Goal: Task Accomplishment & Management: Manage account settings

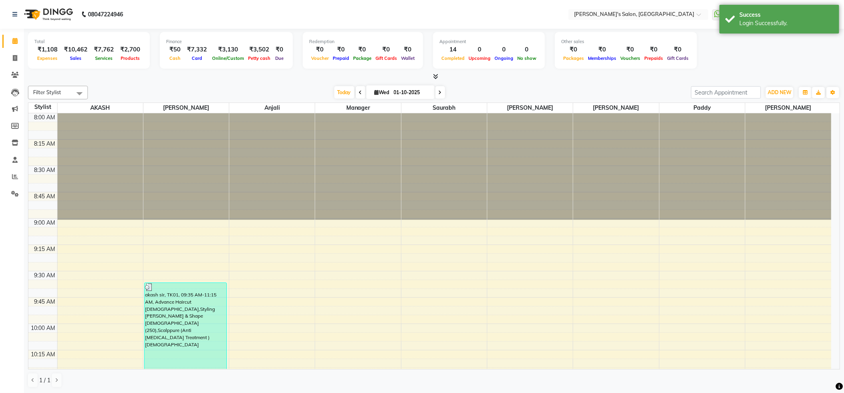
click at [801, 61] on div "Total ₹1,108 Expenses ₹10,462 Sales ₹7,762 Services ₹2,700 Products Finance ₹50…" at bounding box center [434, 51] width 812 height 39
click at [800, 29] on div "Success Login Successfully." at bounding box center [779, 19] width 120 height 29
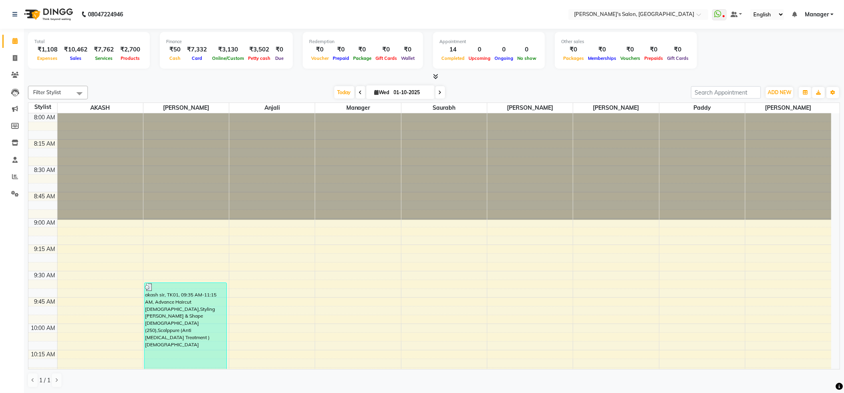
click at [822, 16] on span "Manager" at bounding box center [817, 14] width 24 height 8
click at [791, 56] on link "Sign out" at bounding box center [792, 55] width 73 height 12
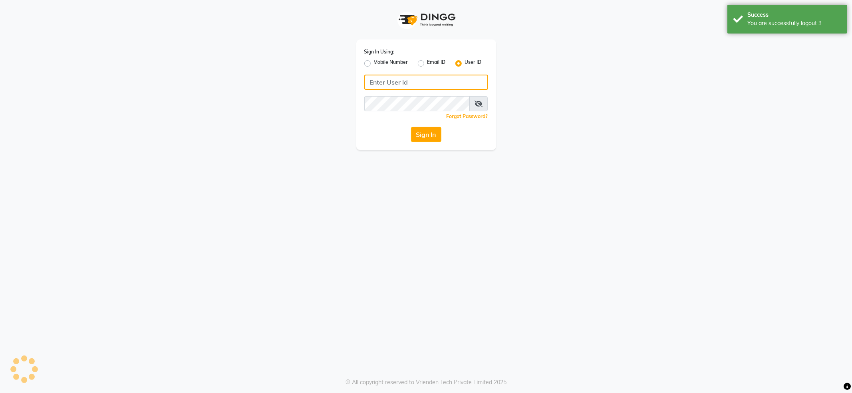
type input "7888059666"
click at [391, 61] on label "Mobile Number" at bounding box center [391, 64] width 34 height 10
click at [379, 61] on input "Mobile Number" at bounding box center [376, 61] width 5 height 5
radio input "true"
radio input "false"
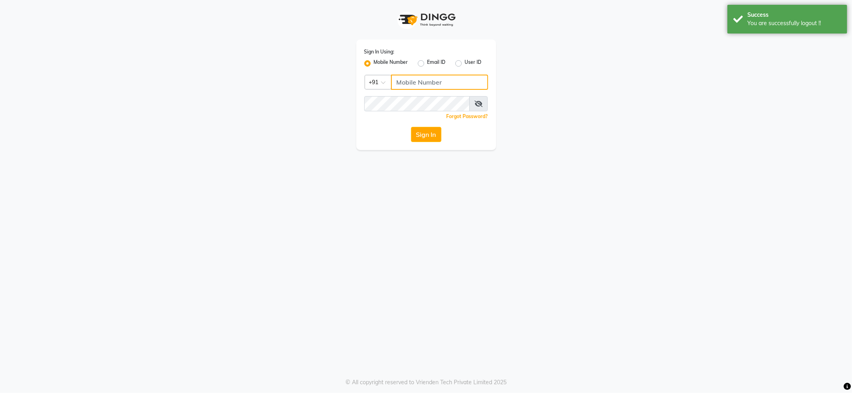
click at [406, 80] on input "Username" at bounding box center [439, 82] width 97 height 15
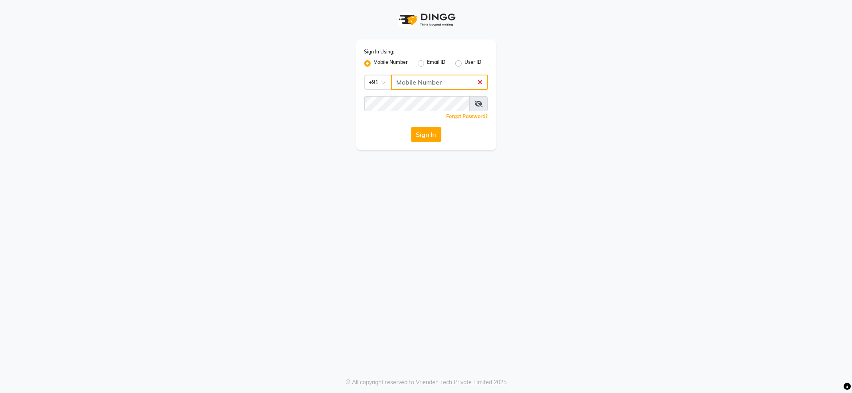
click at [479, 83] on input "Username" at bounding box center [439, 82] width 97 height 15
click at [383, 63] on label "Mobile Number" at bounding box center [391, 64] width 34 height 10
click at [379, 63] on input "Mobile Number" at bounding box center [376, 61] width 5 height 5
radio input "true"
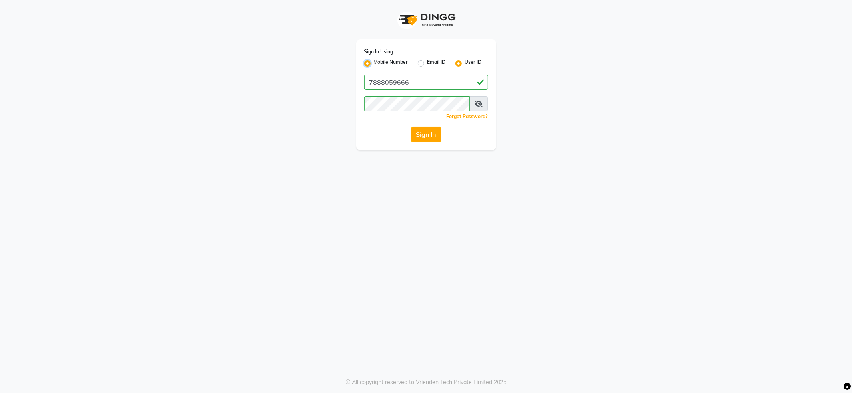
radio input "false"
click at [400, 75] on input "Username" at bounding box center [439, 82] width 97 height 15
click at [416, 84] on input "7888039666" at bounding box center [439, 82] width 97 height 15
type input "7888059666"
click at [429, 137] on button "Sign In" at bounding box center [426, 134] width 30 height 15
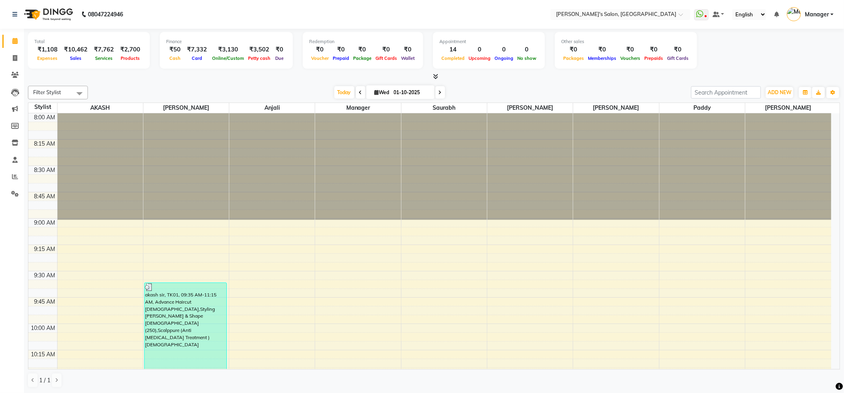
click at [259, 86] on div "Filter Stylist Select All AKASH ANIL KONDHAMANGALE Anjali Manager Saurabh pavan…" at bounding box center [434, 93] width 812 height 14
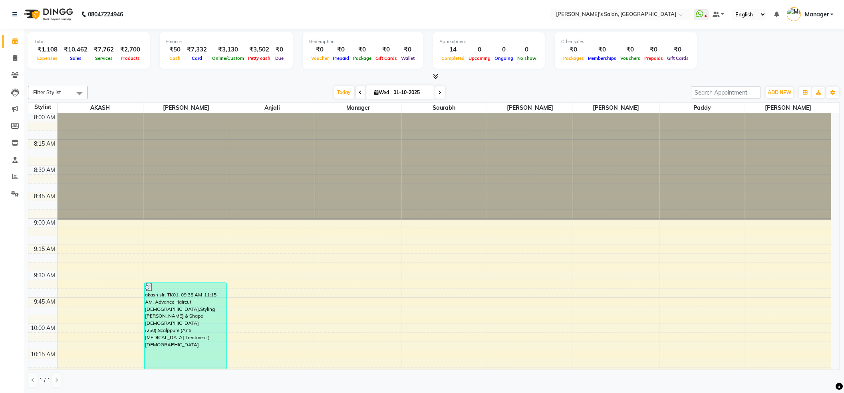
click at [258, 20] on nav "08047224946 Select Location × Girja's Salon, Kharadi WhatsApp Status ✕ Status: …" at bounding box center [422, 14] width 844 height 29
click at [453, 75] on div at bounding box center [434, 77] width 812 height 8
drag, startPoint x: 453, startPoint y: 75, endPoint x: 425, endPoint y: 83, distance: 29.1
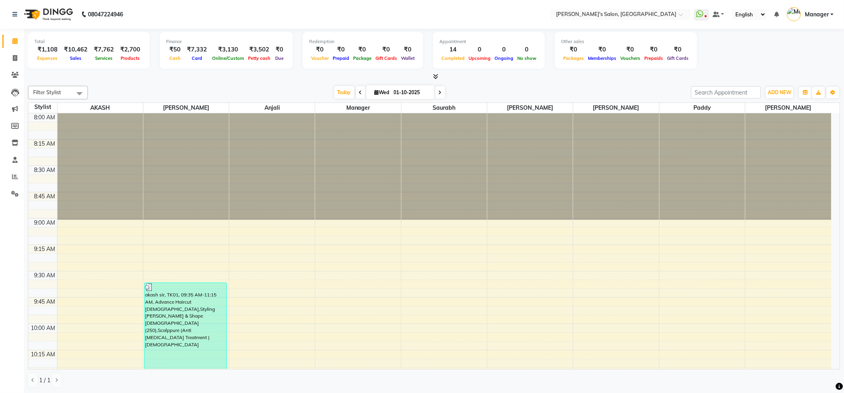
click at [453, 76] on div at bounding box center [434, 77] width 812 height 8
click at [306, 80] on div at bounding box center [434, 77] width 812 height 8
click at [291, 42] on div "Total ₹1,108 Expenses ₹10,462 Sales ₹7,762 Services ₹2,700 Products Finance ₹50…" at bounding box center [434, 51] width 812 height 39
click at [293, 53] on div "Total ₹1,108 Expenses ₹10,462 Sales ₹7,762 Services ₹2,700 Products Finance ₹50…" at bounding box center [434, 51] width 812 height 39
click at [293, 42] on div "Total ₹1,108 Expenses ₹10,462 Sales ₹7,762 Services ₹2,700 Products Finance ₹50…" at bounding box center [434, 51] width 812 height 39
